Goal: Book appointment/travel/reservation

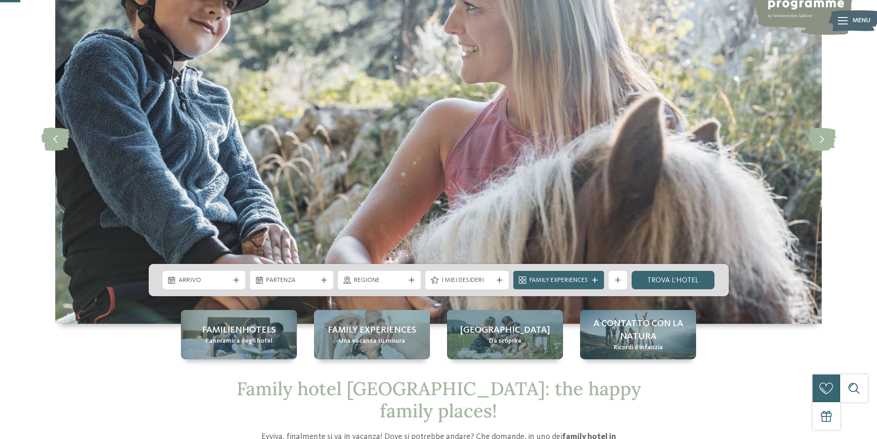
scroll to position [92, 0]
click at [227, 281] on span "Arrivo" at bounding box center [204, 280] width 51 height 9
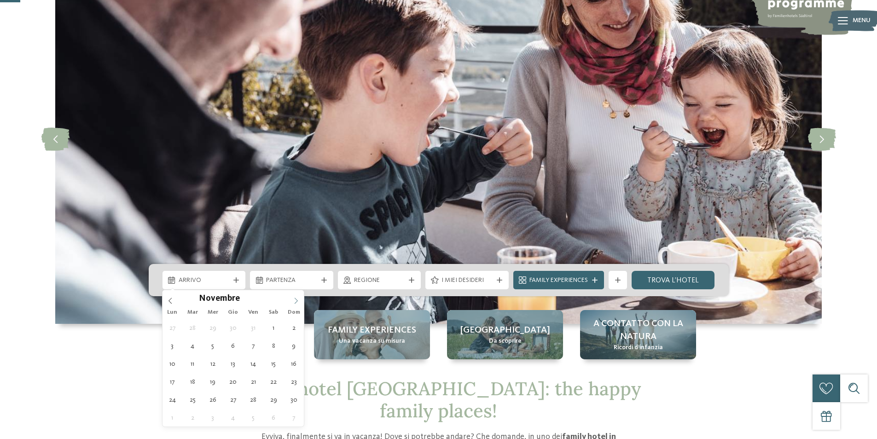
click at [295, 300] on icon at bounding box center [296, 300] width 6 height 6
click at [294, 304] on span at bounding box center [296, 298] width 16 height 16
type input "****"
click at [294, 302] on icon at bounding box center [296, 300] width 6 height 6
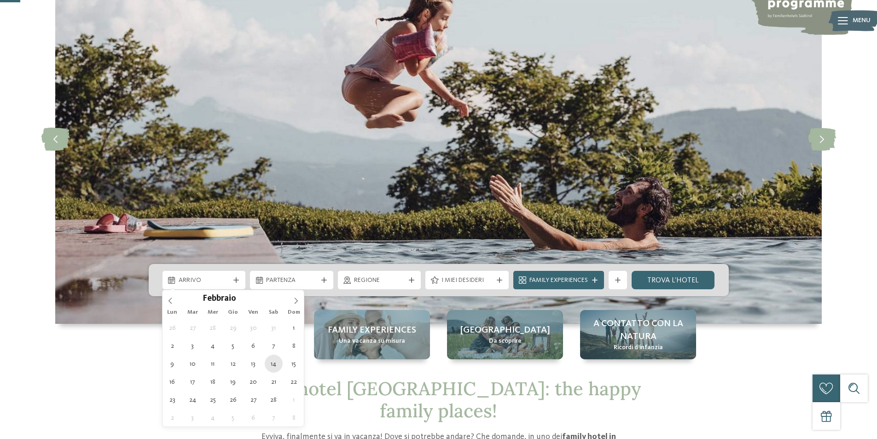
type div "14.02.2026"
type input "****"
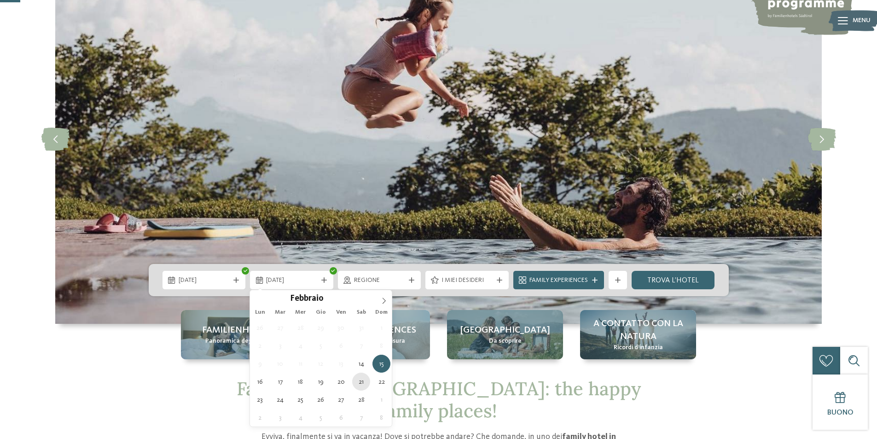
type div "21.02.2026"
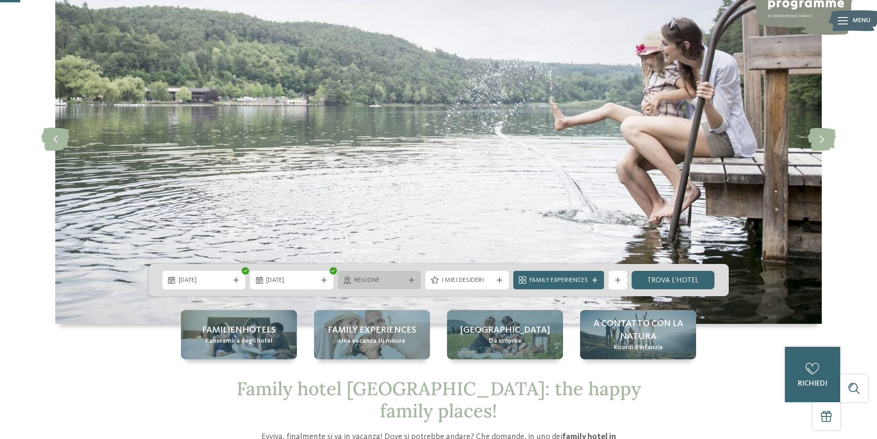
click at [412, 282] on icon at bounding box center [412, 280] width 6 height 6
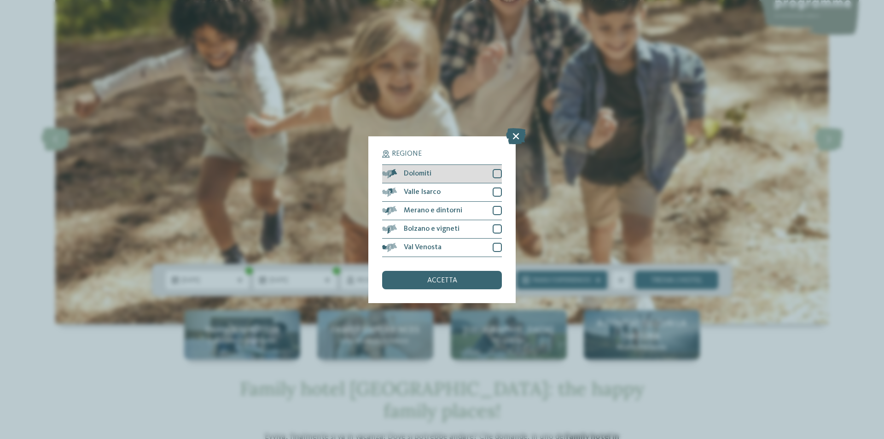
click at [499, 175] on div at bounding box center [497, 173] width 9 height 9
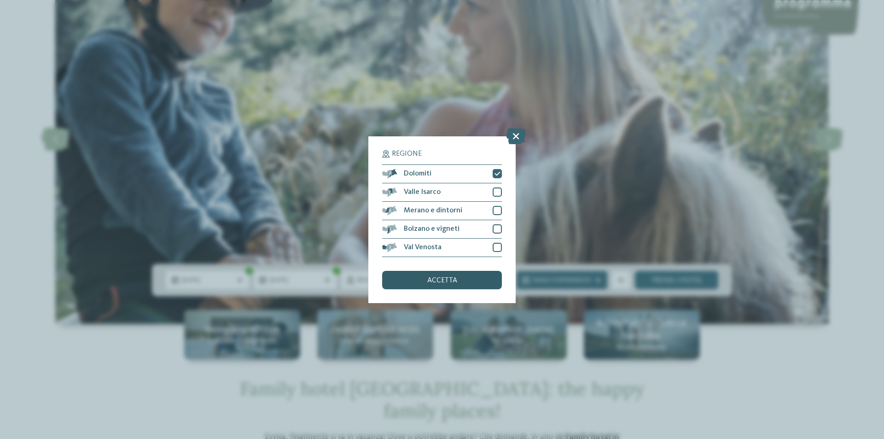
click at [429, 279] on span "accetta" at bounding box center [442, 280] width 30 height 7
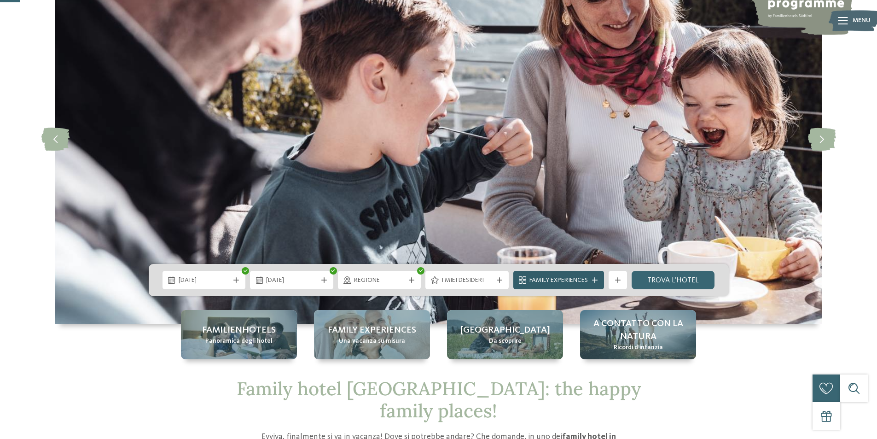
click at [594, 280] on icon at bounding box center [595, 280] width 6 height 6
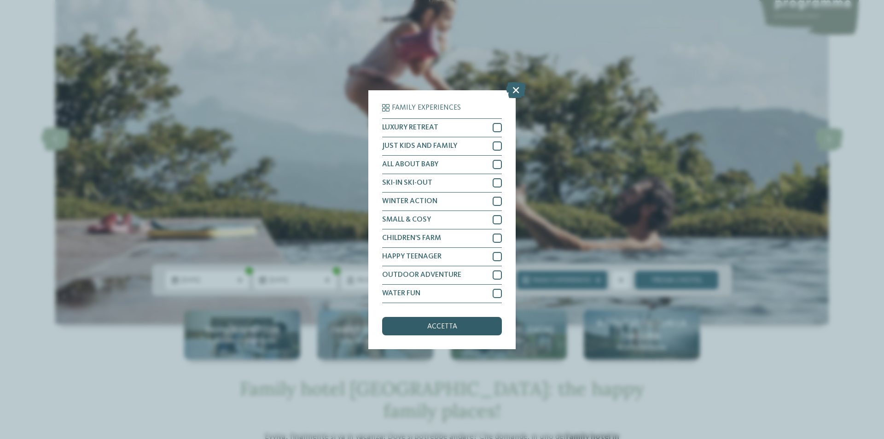
click at [460, 326] on div "accetta" at bounding box center [442, 326] width 120 height 18
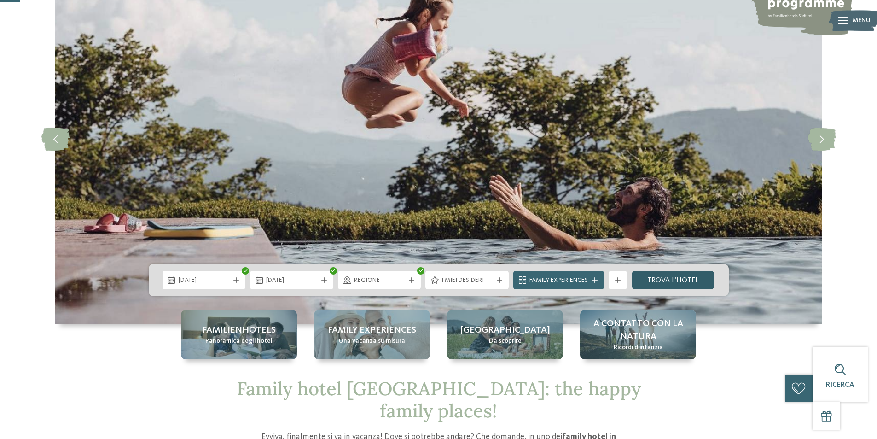
click at [683, 282] on link "trova l’hotel" at bounding box center [673, 280] width 83 height 18
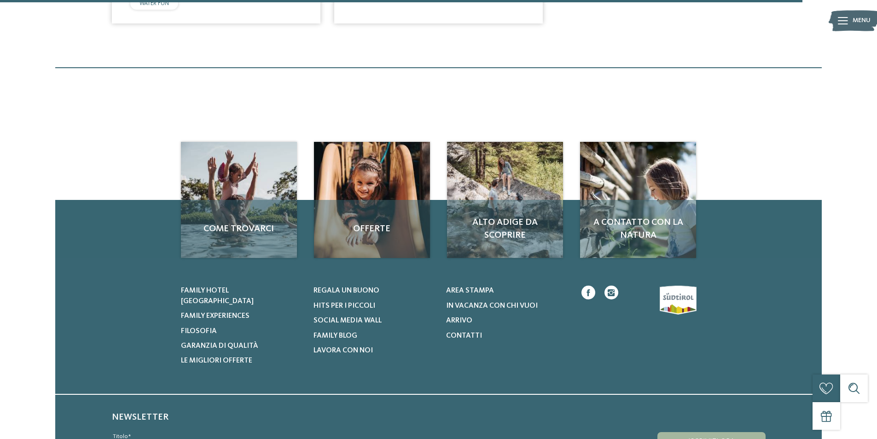
scroll to position [1269, 0]
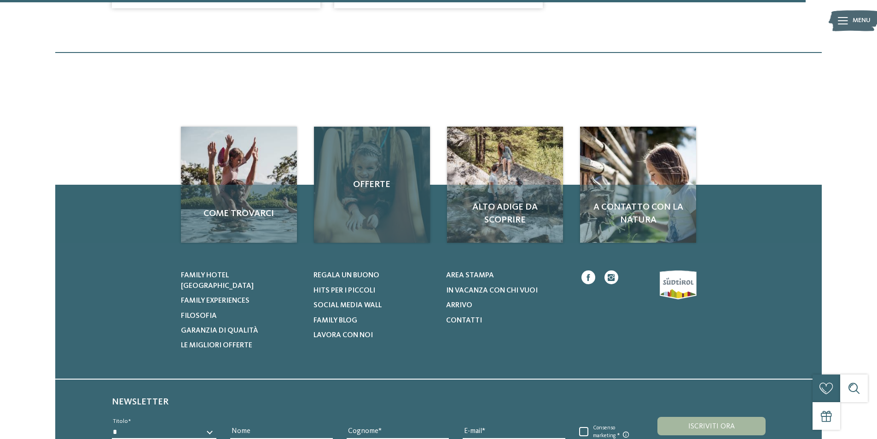
click at [370, 211] on div "Offerte" at bounding box center [372, 185] width 116 height 116
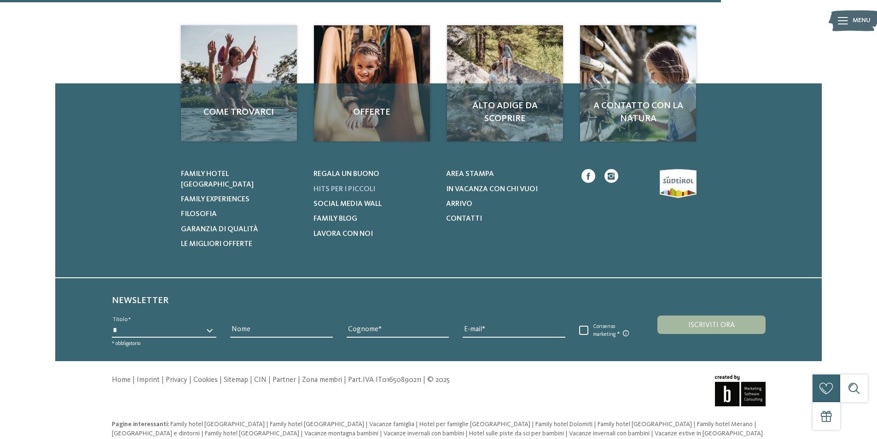
scroll to position [828, 0]
